Goal: Information Seeking & Learning: Learn about a topic

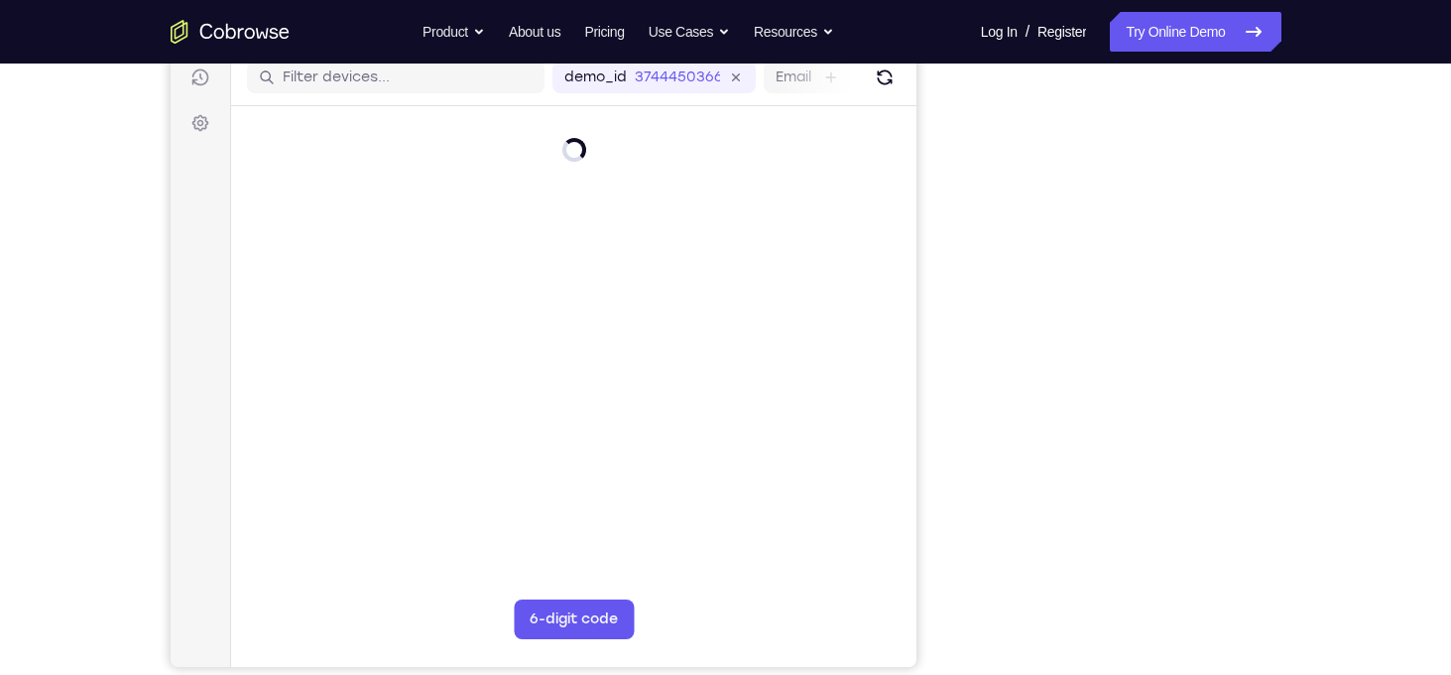
scroll to position [258, 0]
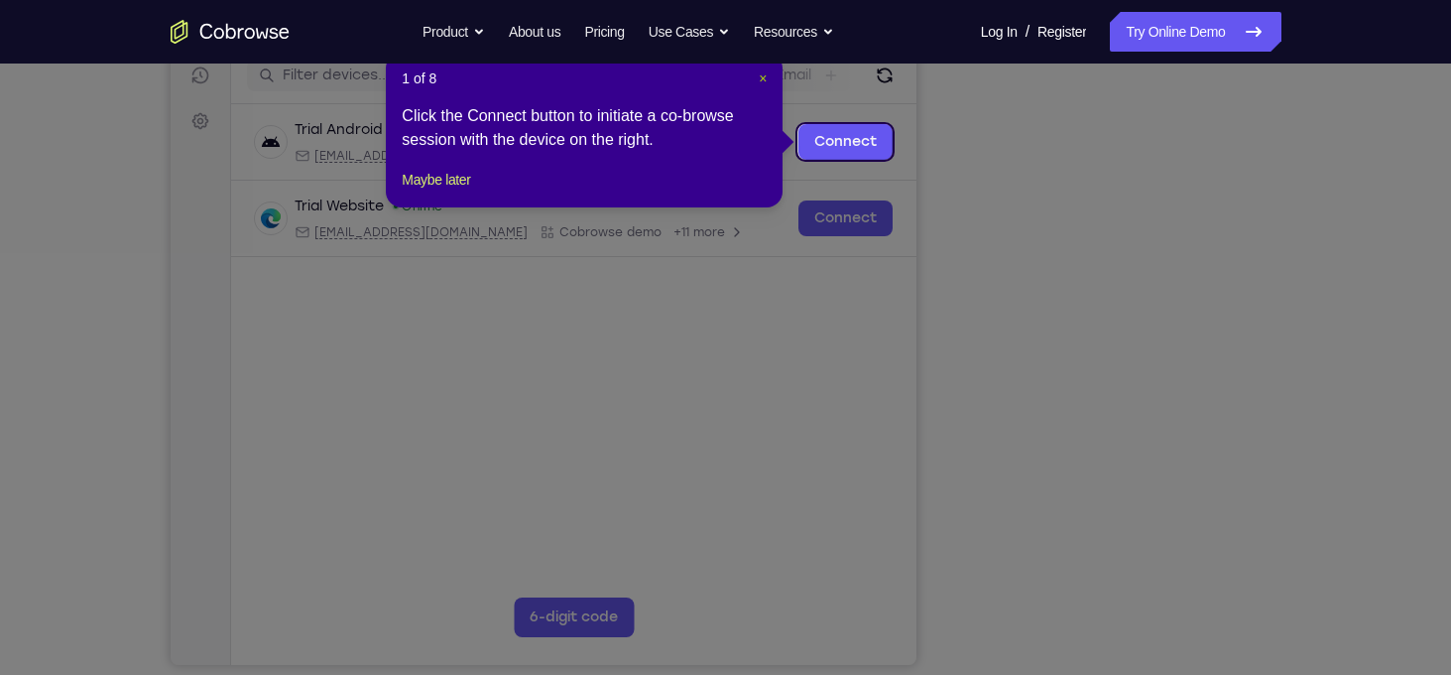
click at [760, 76] on span "×" at bounding box center [763, 78] width 8 height 16
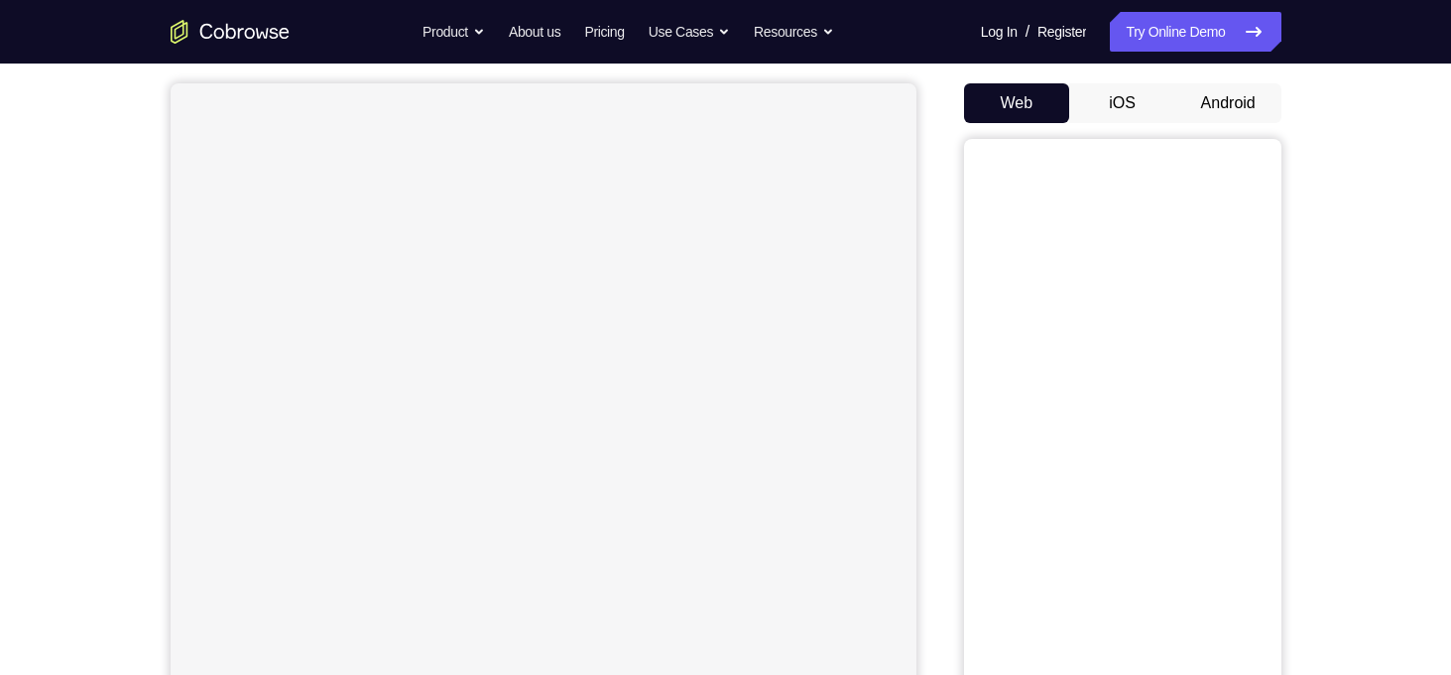
click at [1243, 99] on button "Android" at bounding box center [1229, 103] width 106 height 40
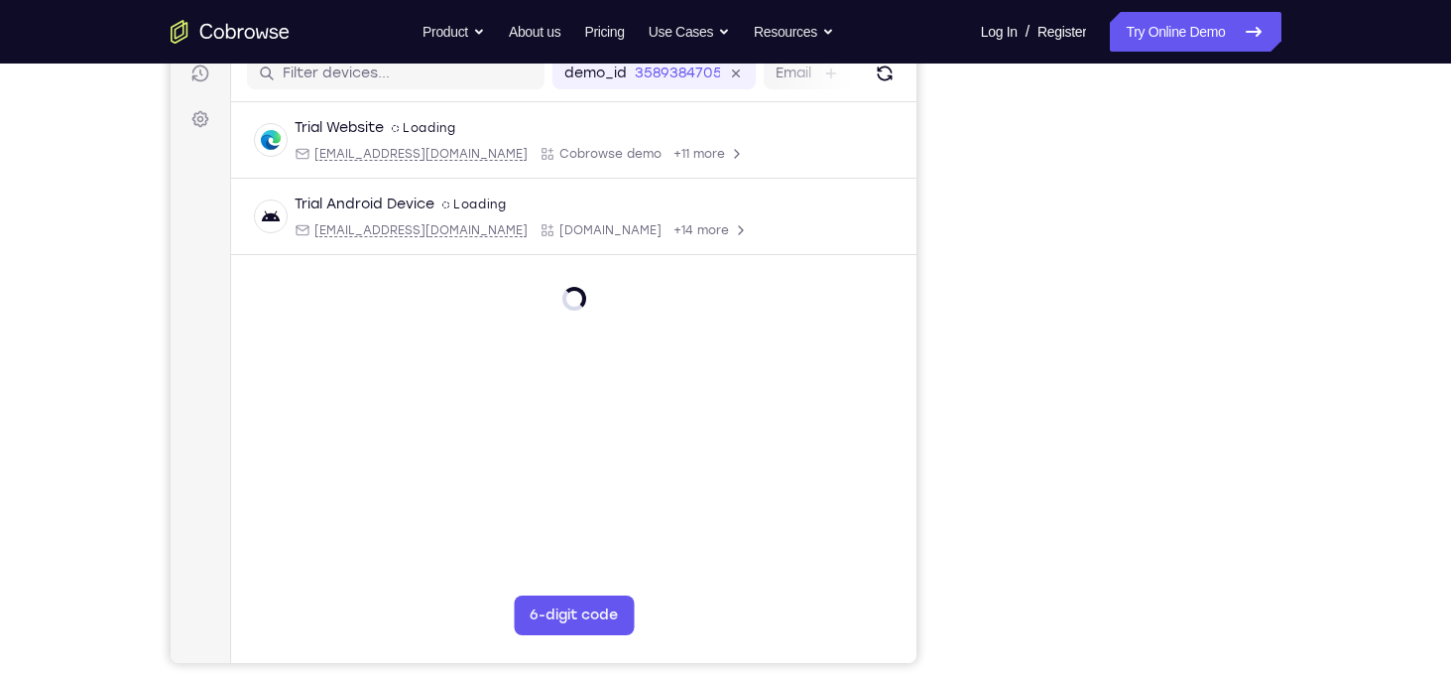
scroll to position [261, 0]
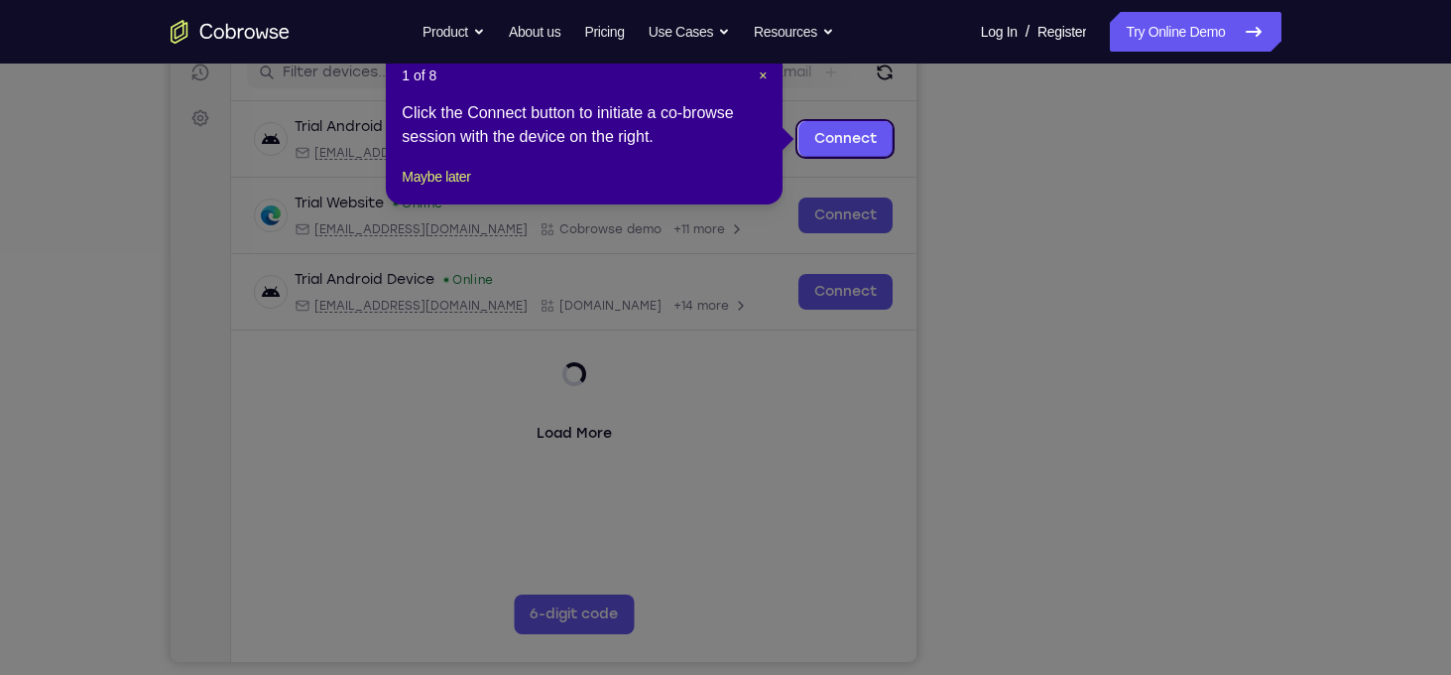
click at [756, 74] on header "1 of 8 ×" at bounding box center [584, 75] width 365 height 20
click at [762, 74] on span "×" at bounding box center [763, 75] width 8 height 16
